Goal: Register for event/course: Sign up to attend an event or enroll in a course

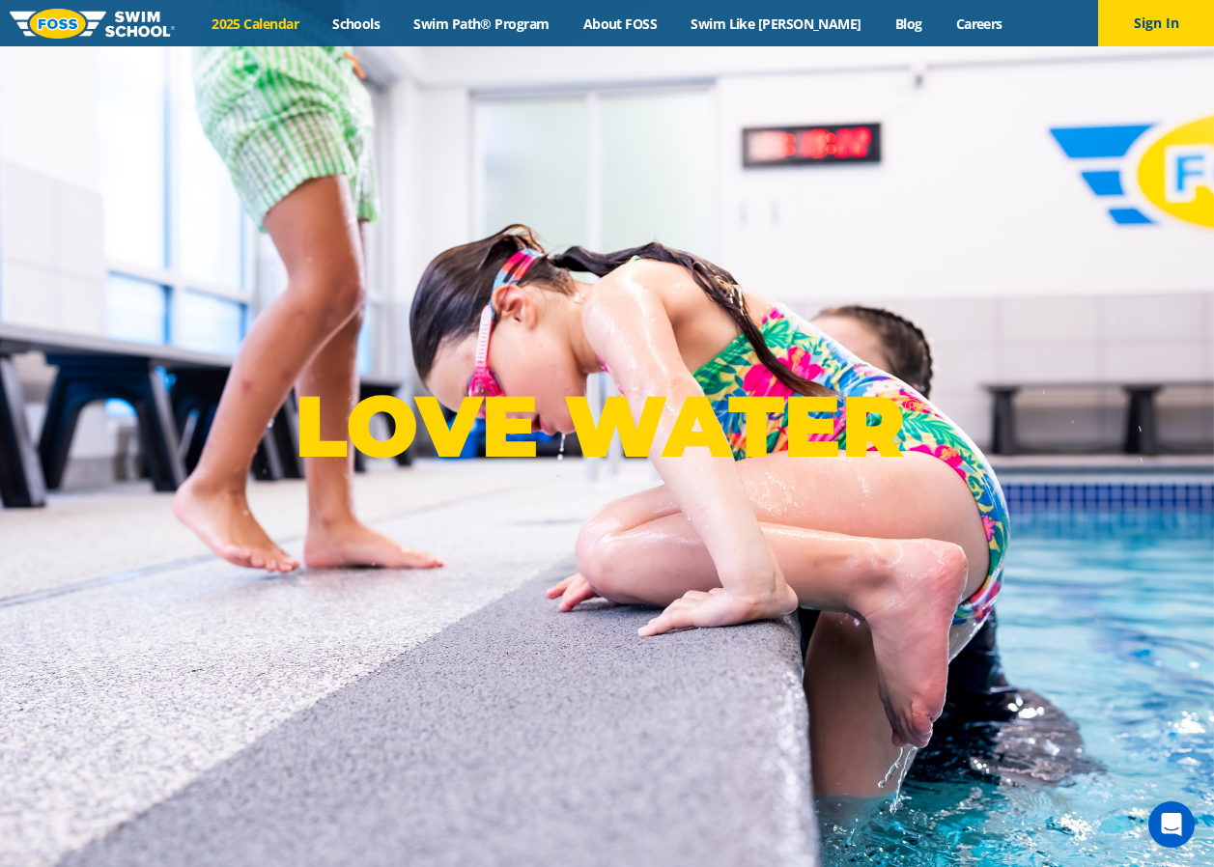
click at [303, 20] on link "2025 Calendar" at bounding box center [255, 23] width 121 height 18
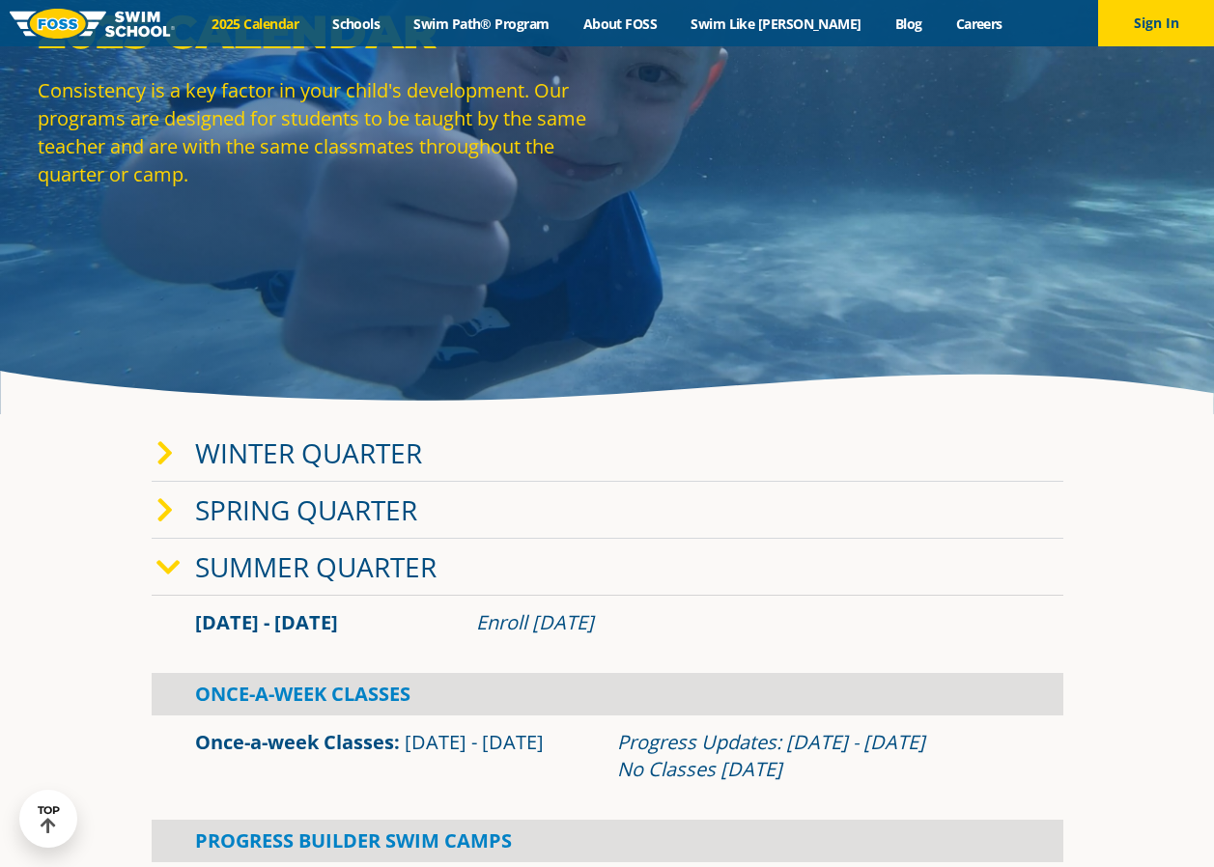
click at [333, 444] on link "Winter Quarter" at bounding box center [308, 452] width 227 height 37
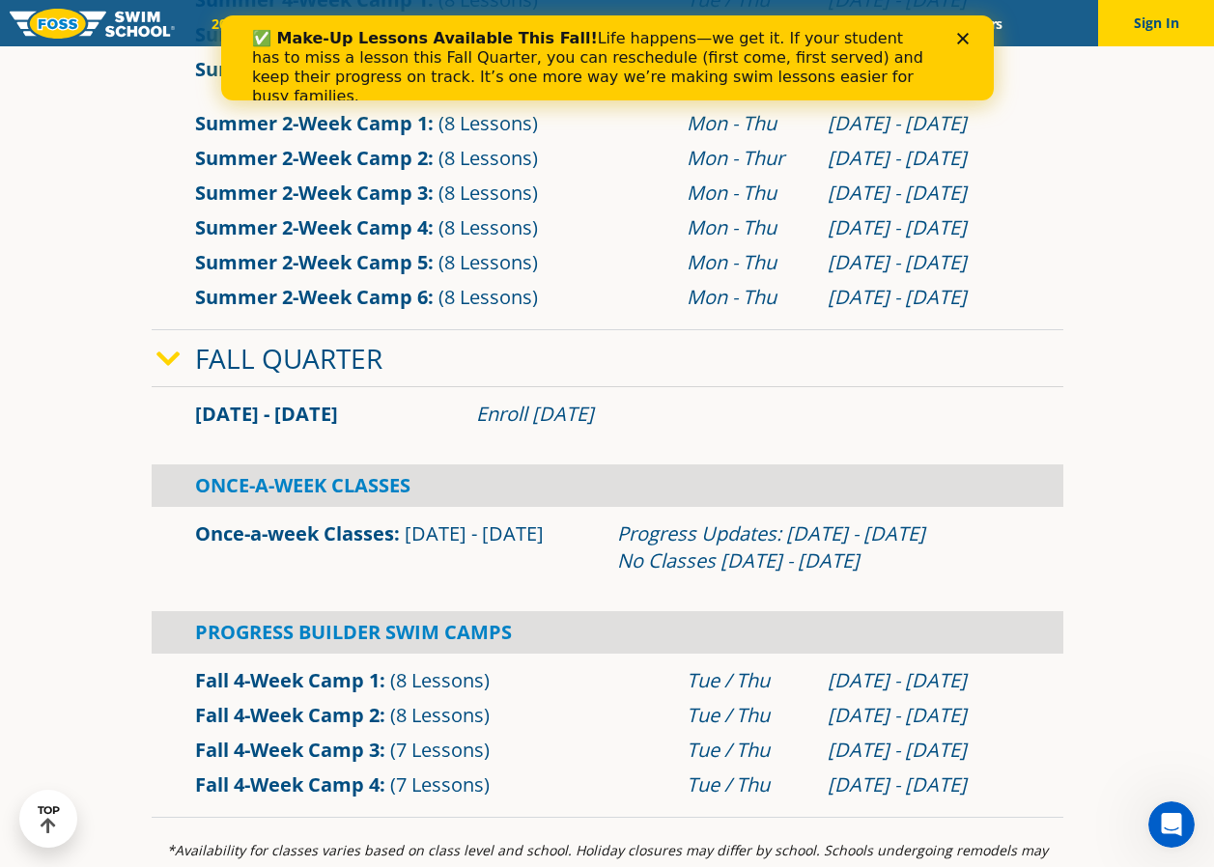
scroll to position [1448, 0]
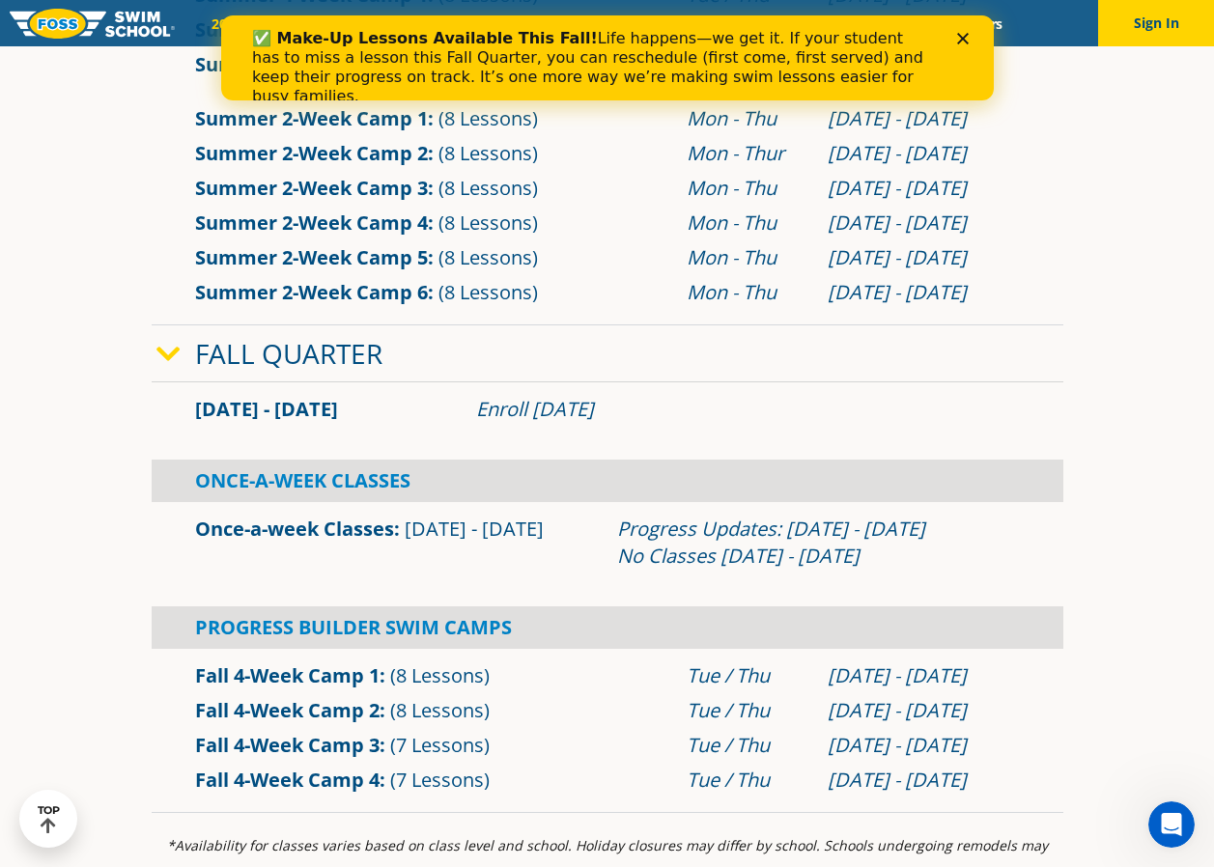
click at [177, 348] on icon at bounding box center [168, 354] width 24 height 27
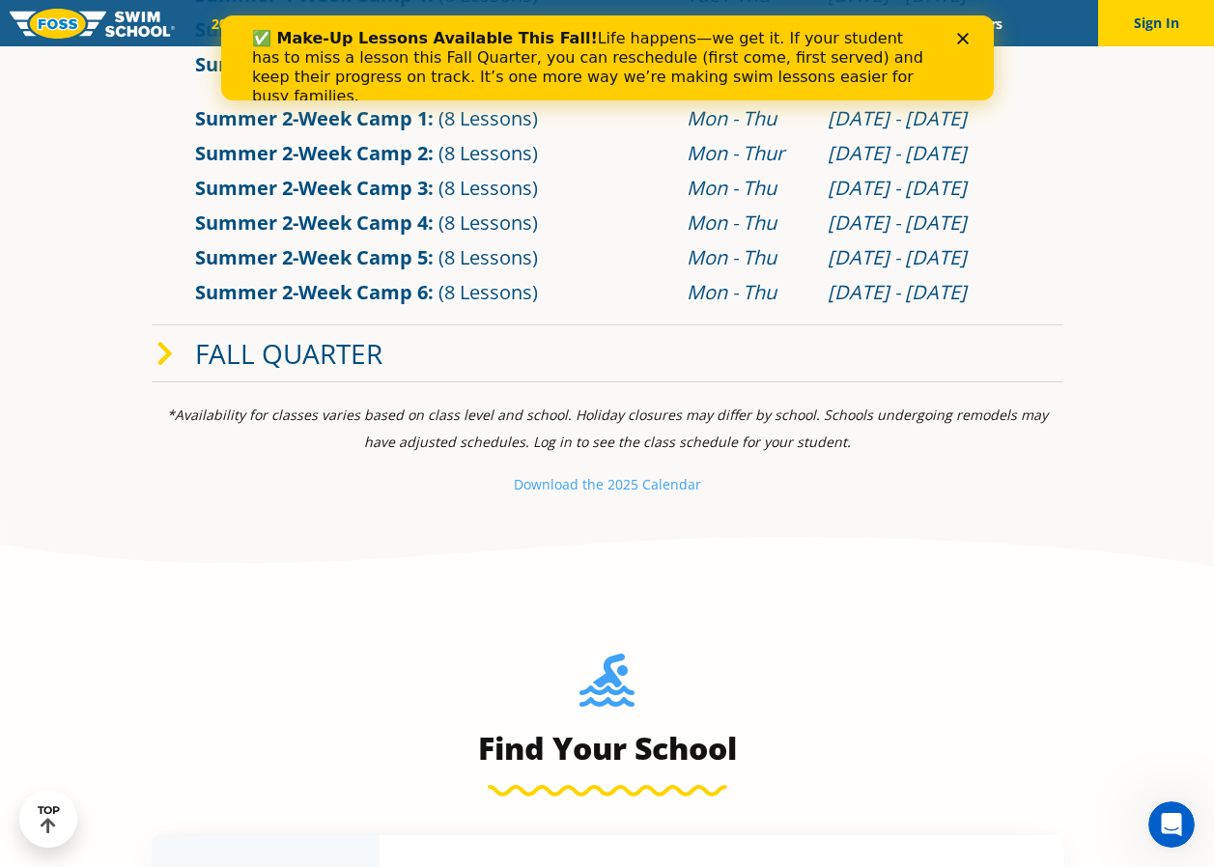
click at [177, 348] on span at bounding box center [175, 354] width 39 height 28
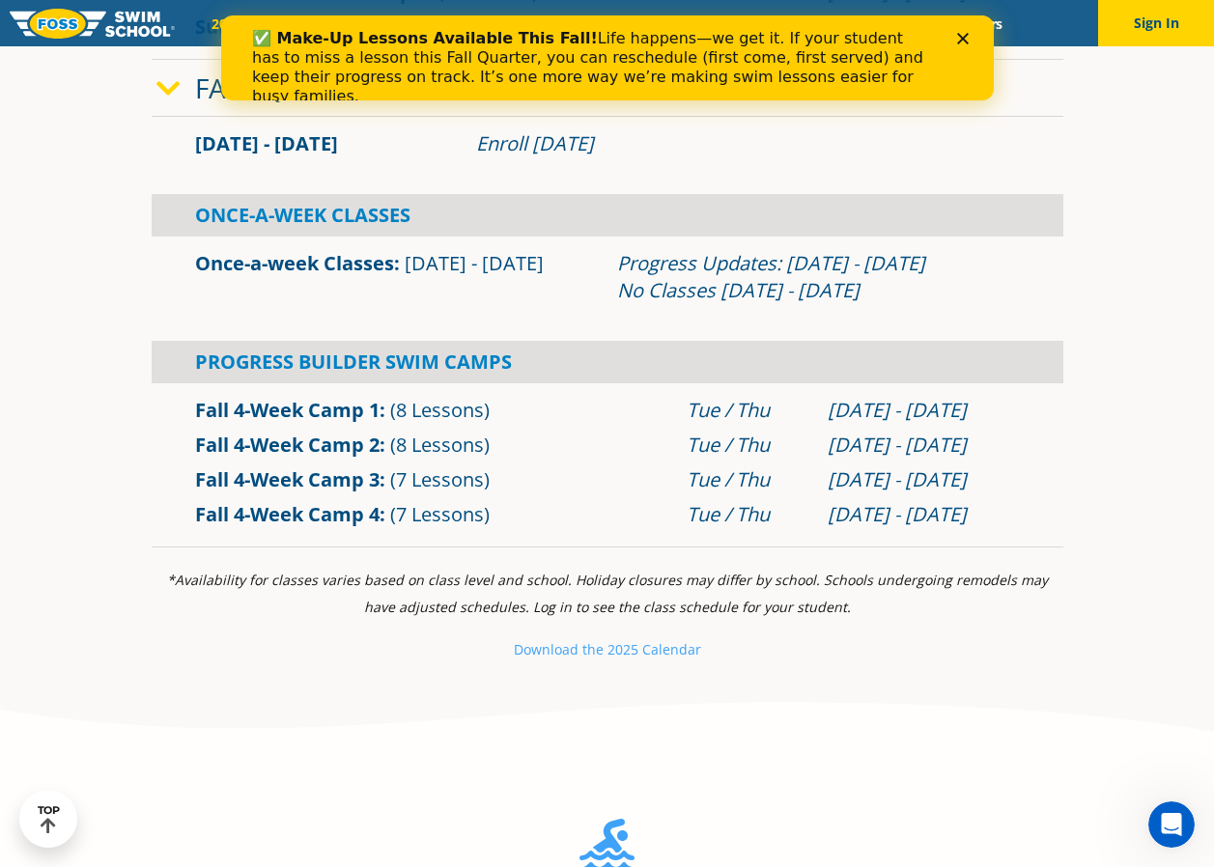
scroll to position [1738, 0]
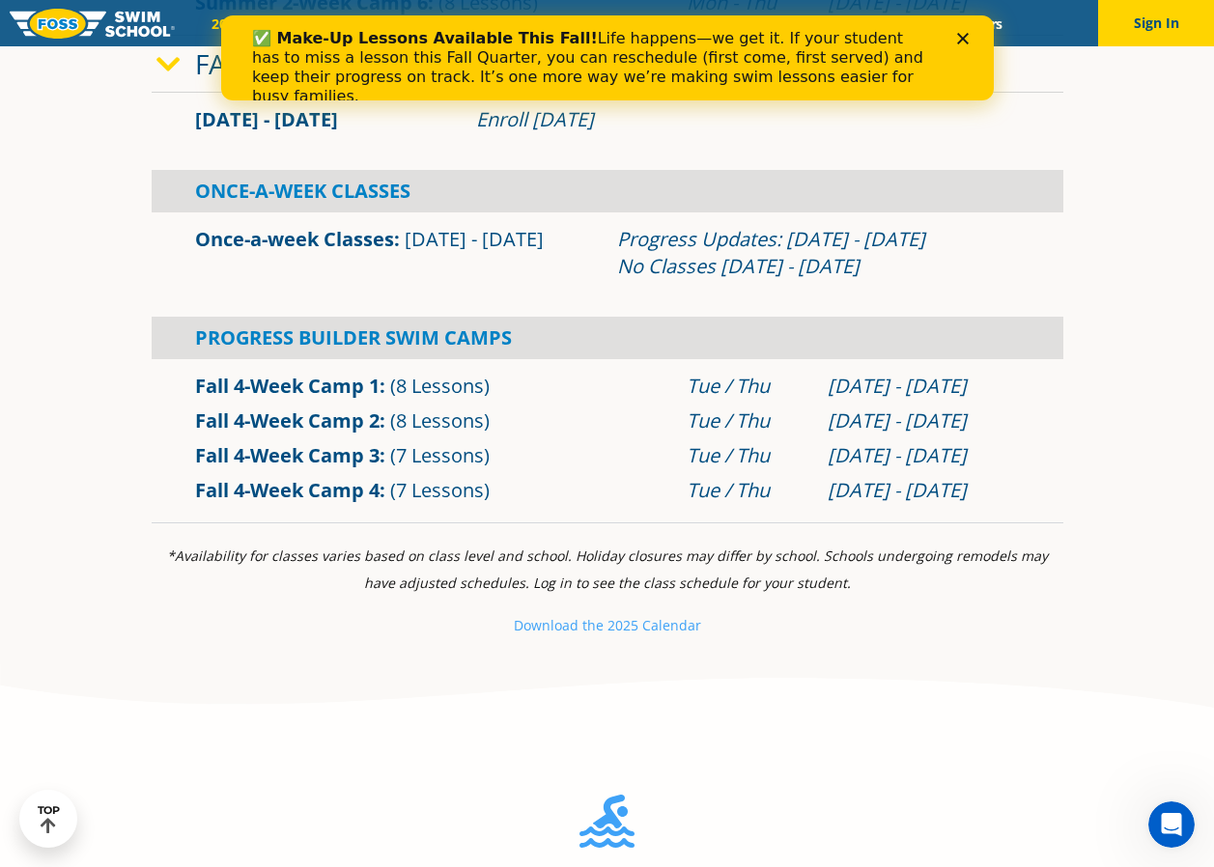
click at [313, 238] on link "Once-a-week Classes" at bounding box center [294, 239] width 199 height 26
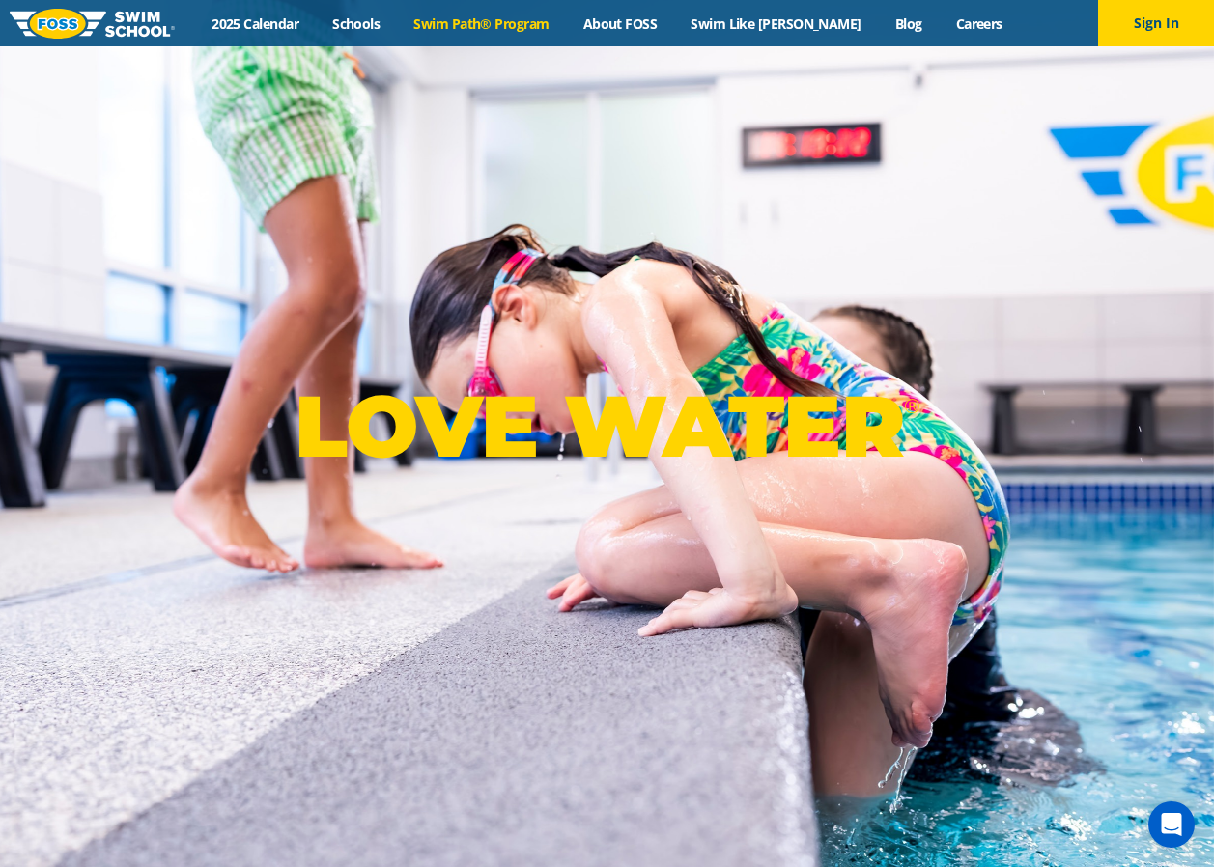
click at [523, 19] on link "Swim Path® Program" at bounding box center [481, 23] width 169 height 18
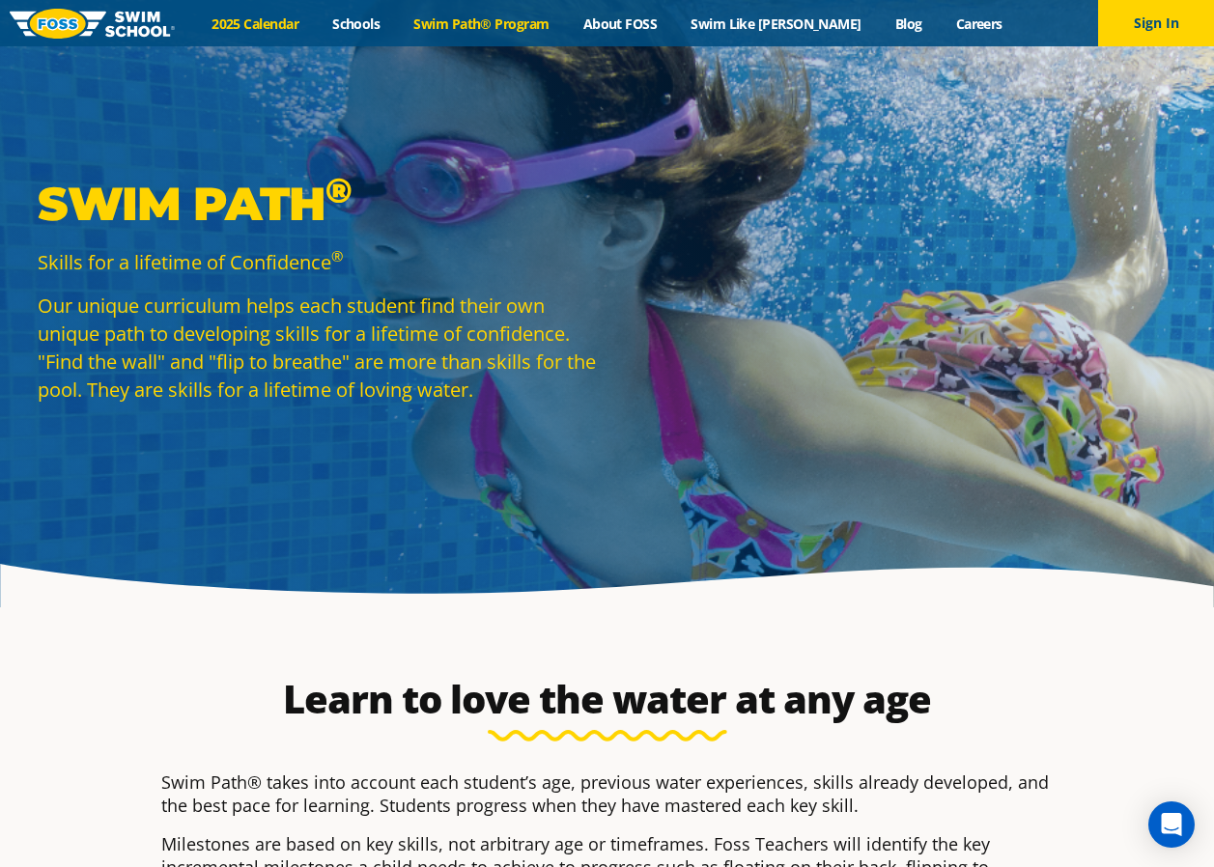
click at [256, 27] on link "2025 Calendar" at bounding box center [255, 23] width 121 height 18
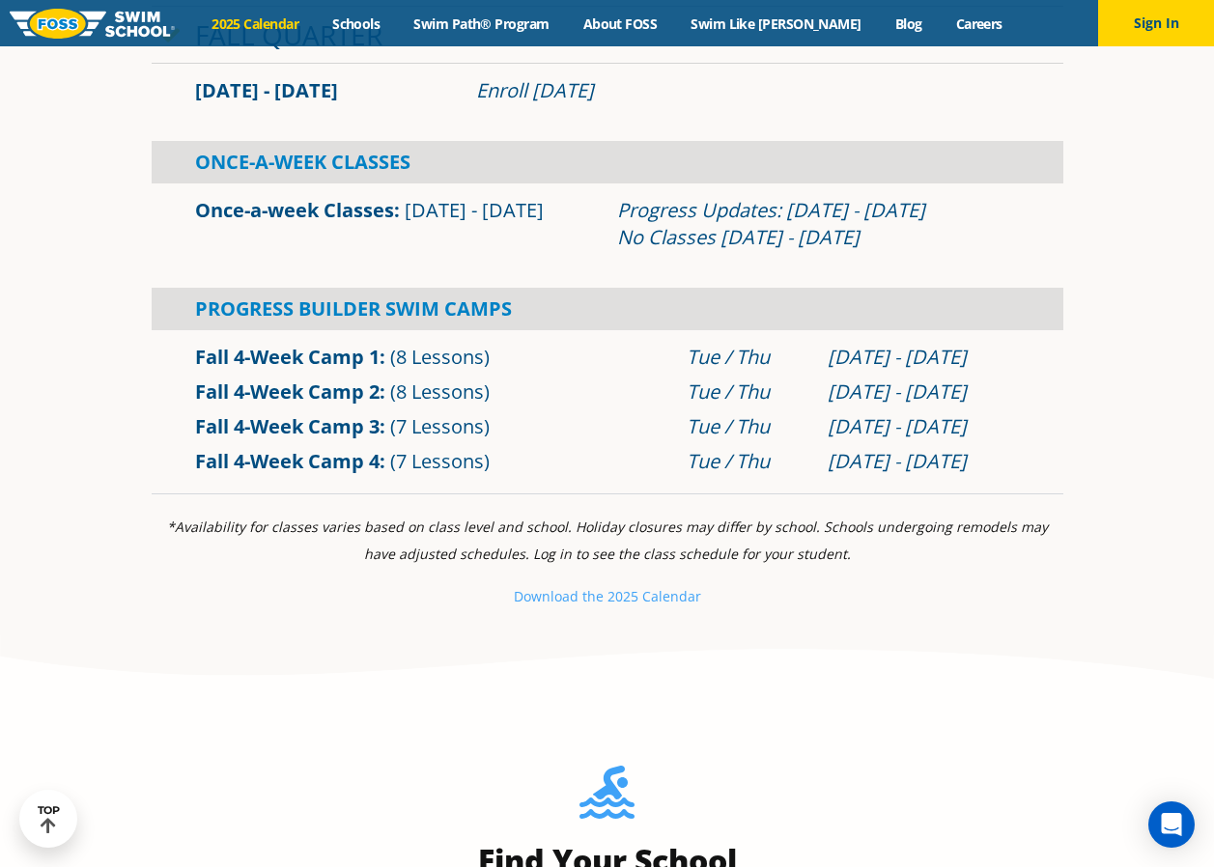
scroll to position [1448, 0]
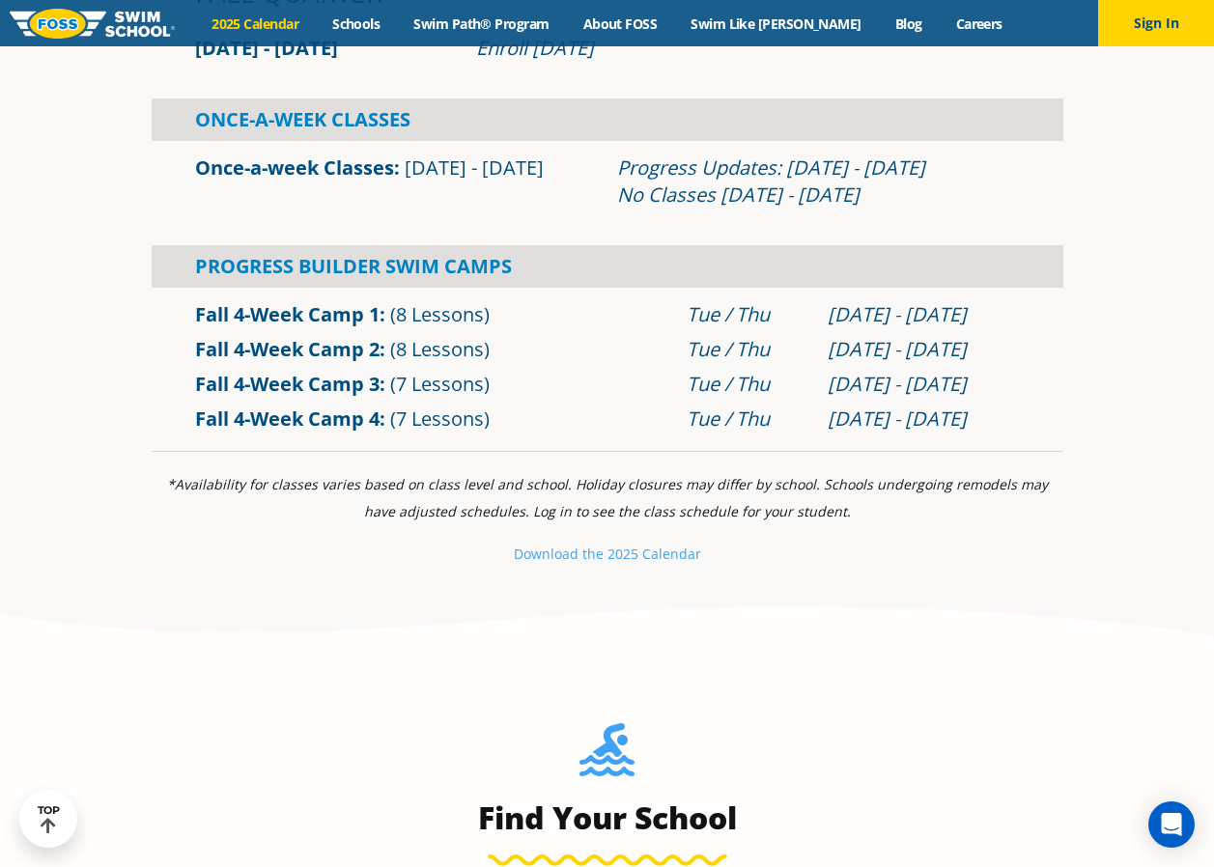
click at [265, 351] on link "Fall 4-Week Camp 2" at bounding box center [287, 349] width 184 height 26
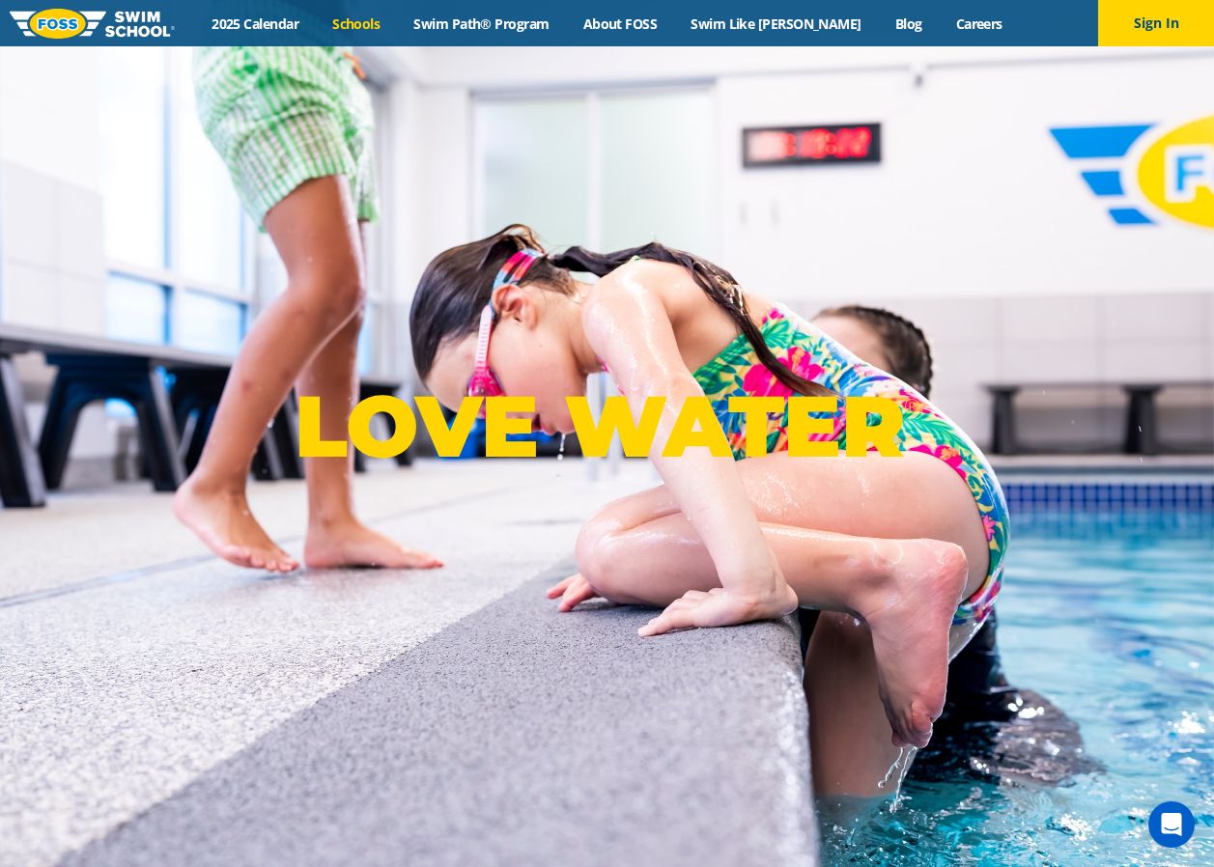
click at [393, 18] on link "Schools" at bounding box center [356, 23] width 81 height 18
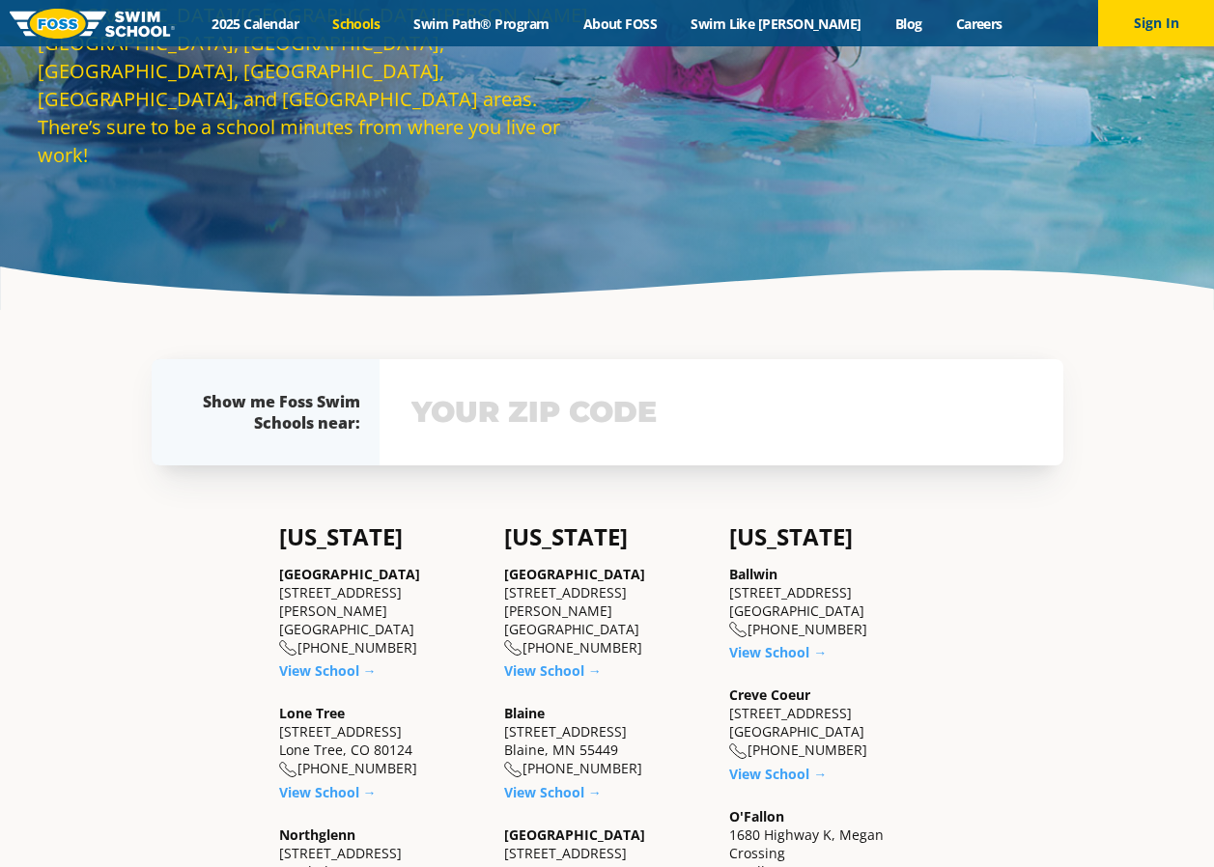
scroll to position [386, 0]
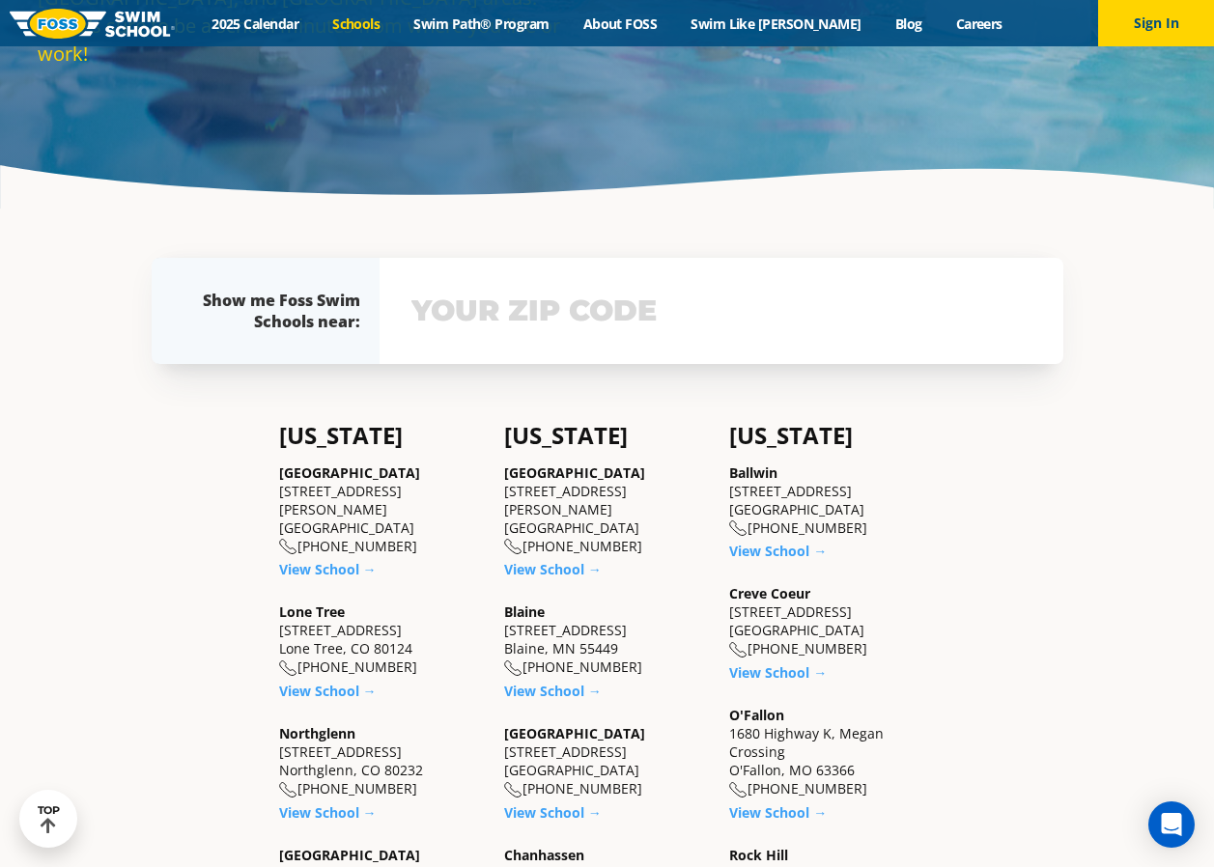
click at [576, 316] on input "text" at bounding box center [720, 311] width 629 height 56
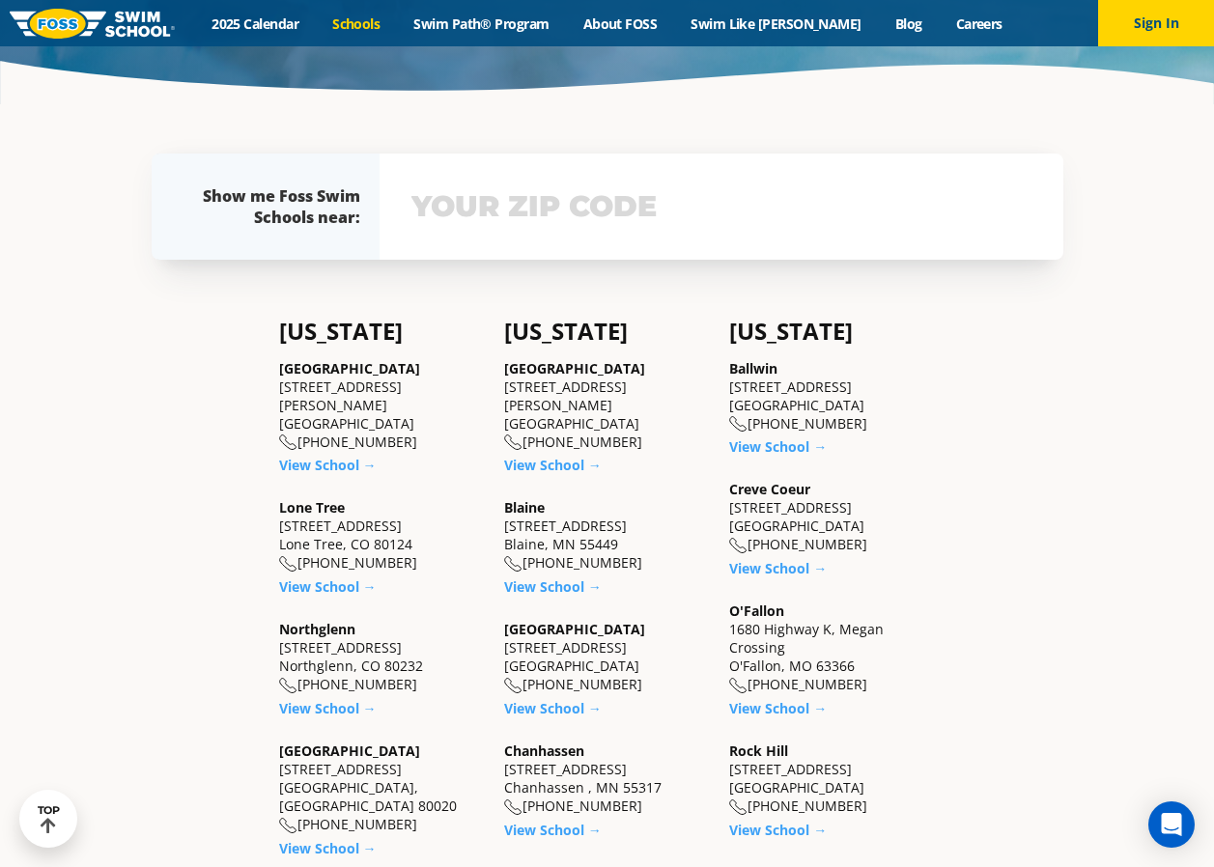
scroll to position [560, 0]
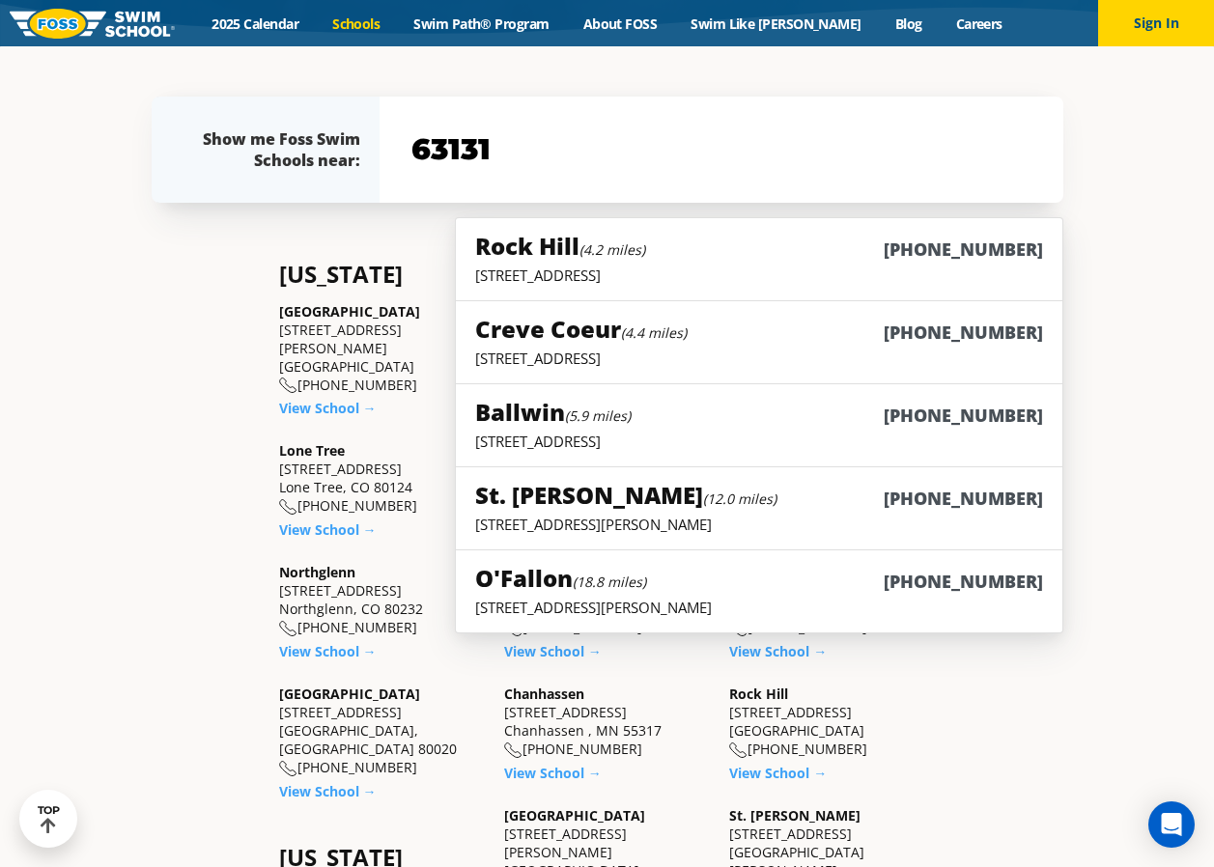
type input "63131"
click at [678, 425] on div "Ballwin (5.9 miles) (636) 317-3677" at bounding box center [758, 414] width 567 height 36
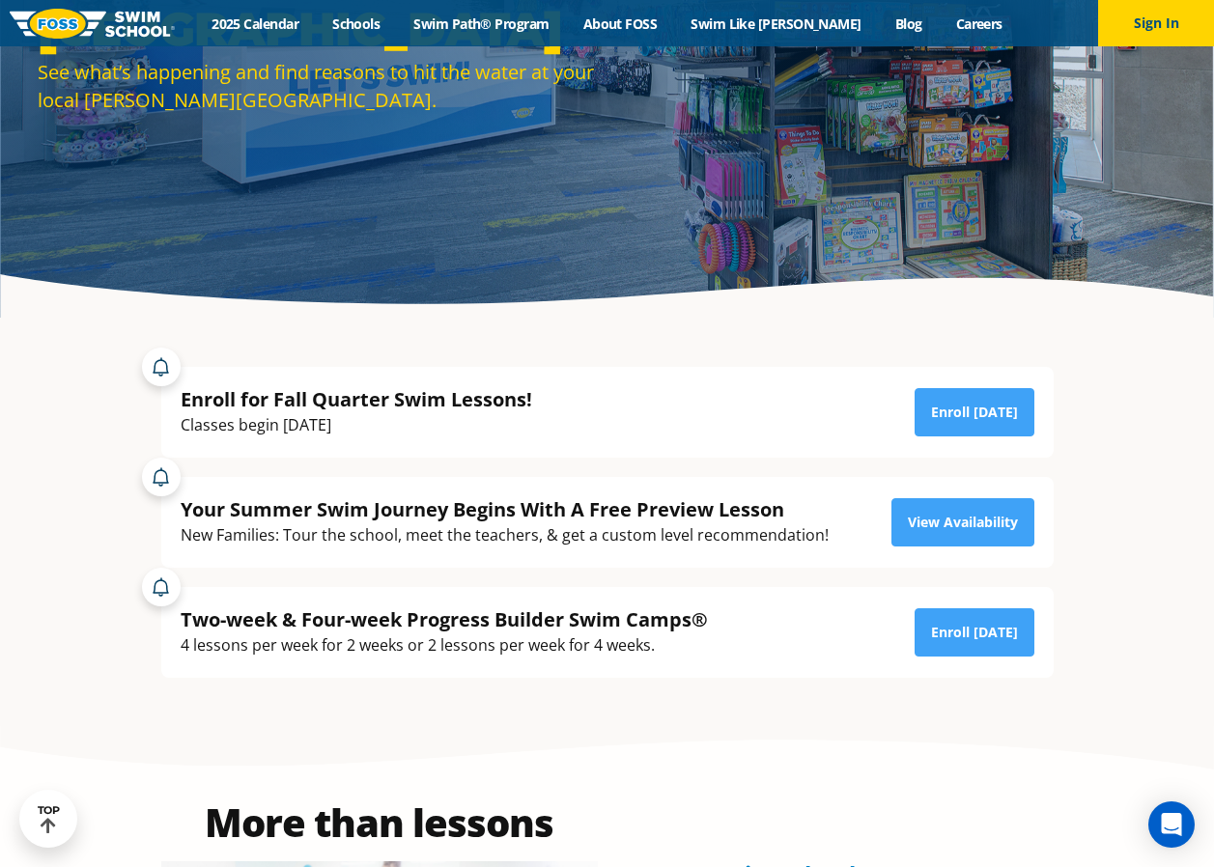
scroll to position [386, 0]
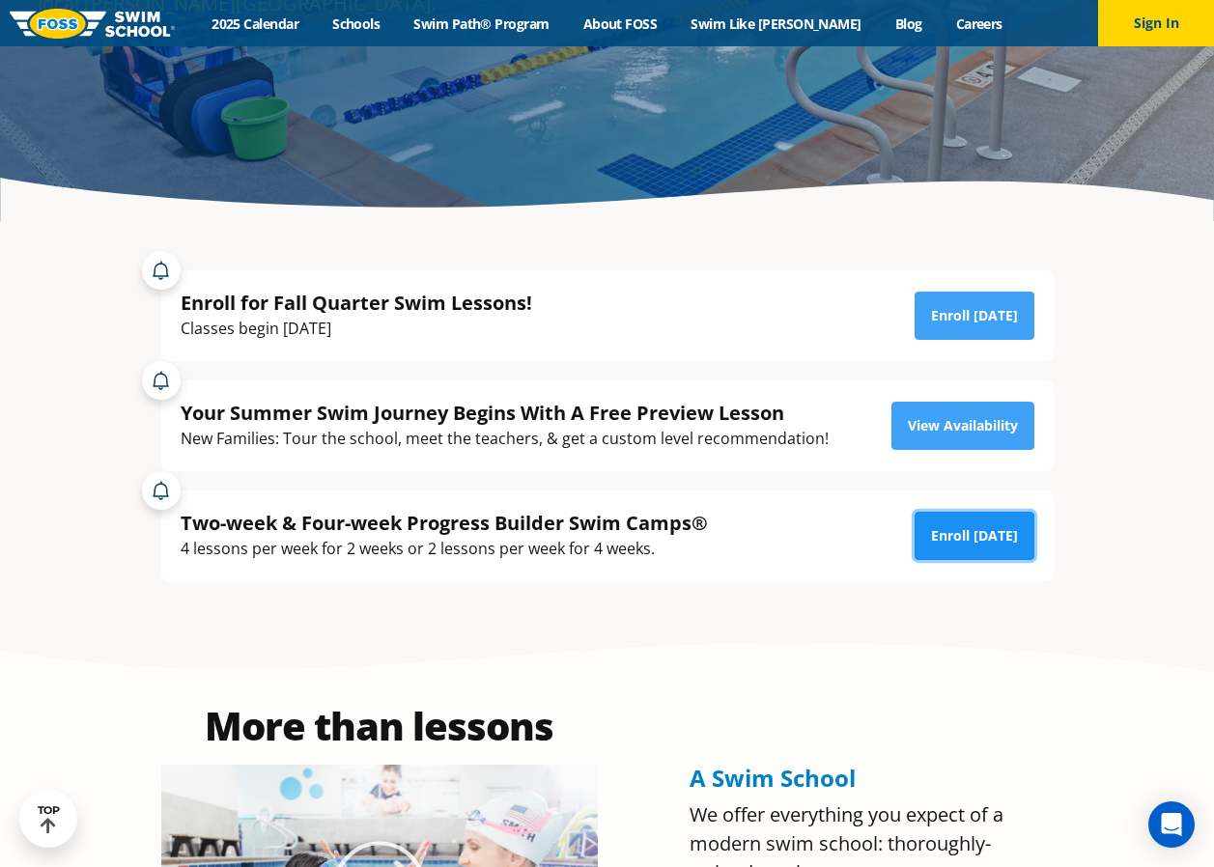
click at [979, 533] on link "Enroll [DATE]" at bounding box center [974, 536] width 120 height 48
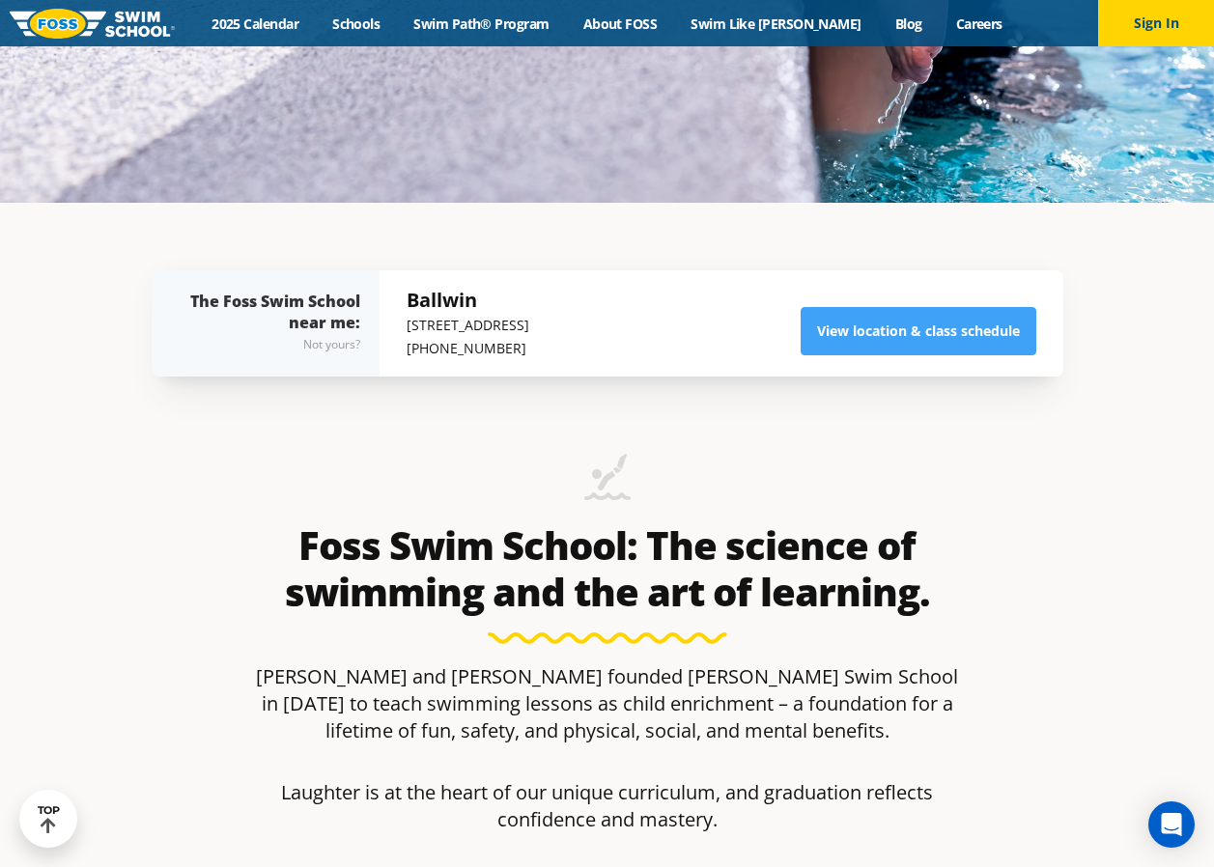
scroll to position [772, 0]
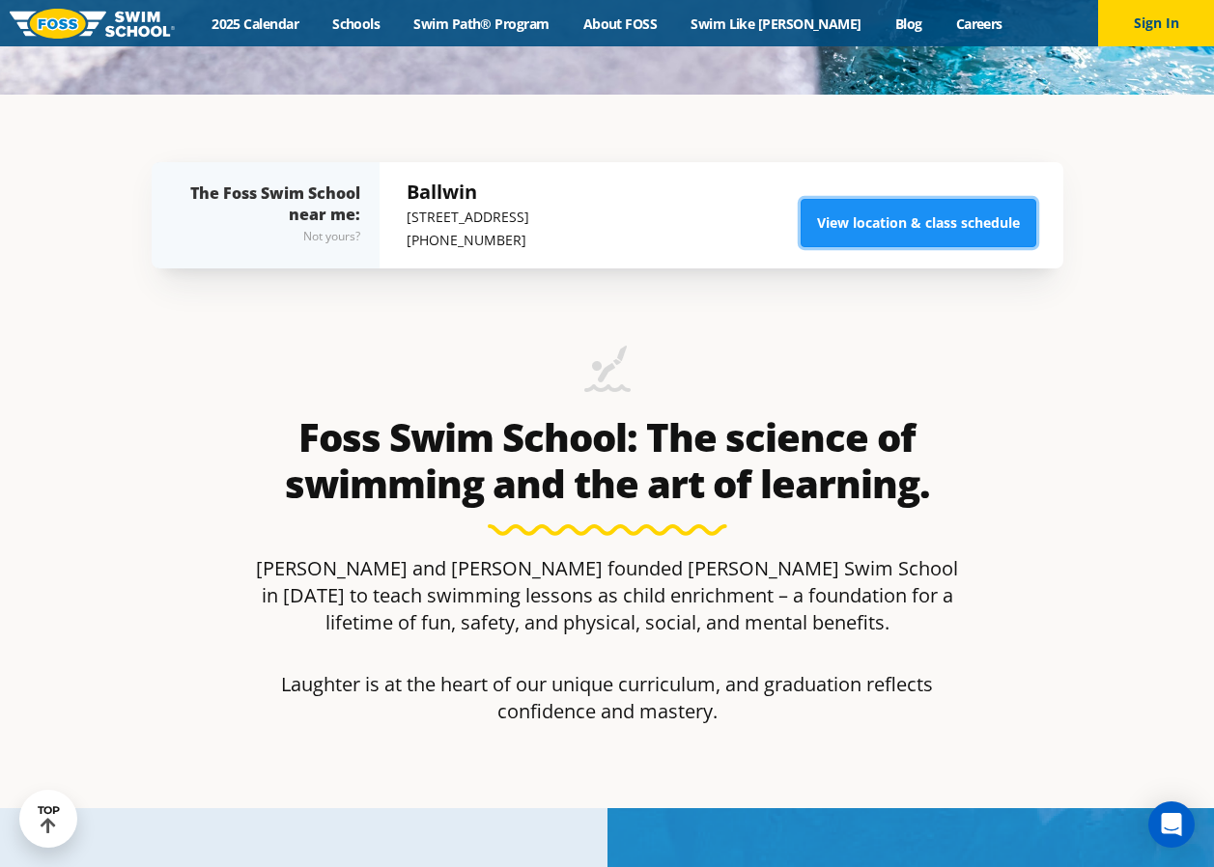
click at [921, 225] on link "View location & class schedule" at bounding box center [918, 223] width 236 height 48
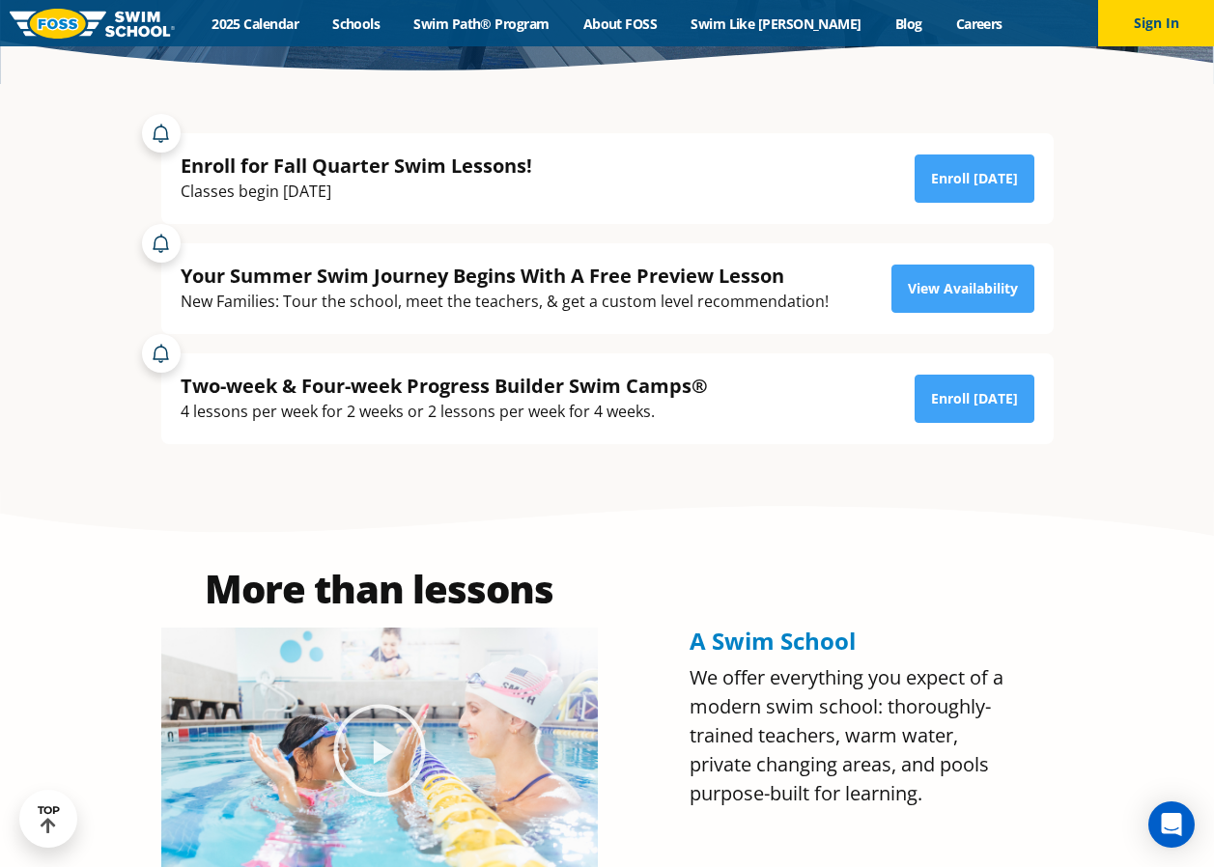
scroll to position [456, 0]
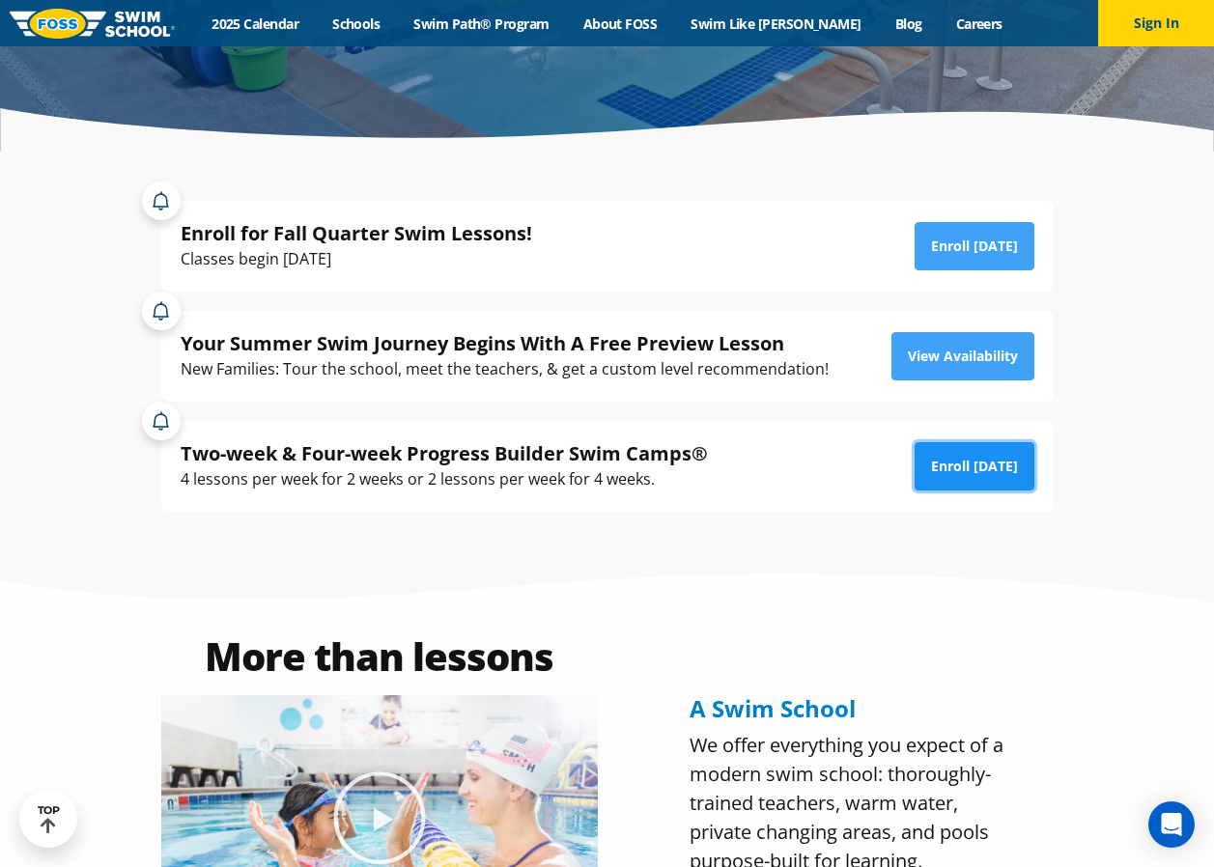
click at [986, 463] on link "Enroll [DATE]" at bounding box center [974, 466] width 120 height 48
